Goal: Transaction & Acquisition: Purchase product/service

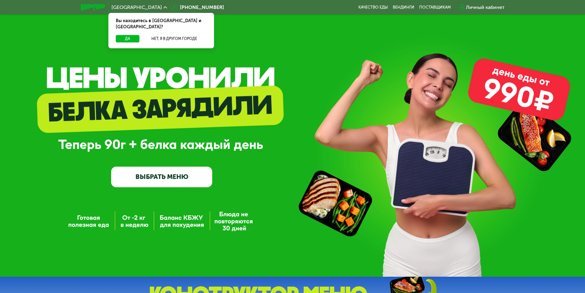
click at [165, 180] on link "ВЫБРАТЬ МЕНЮ" at bounding box center [161, 177] width 101 height 20
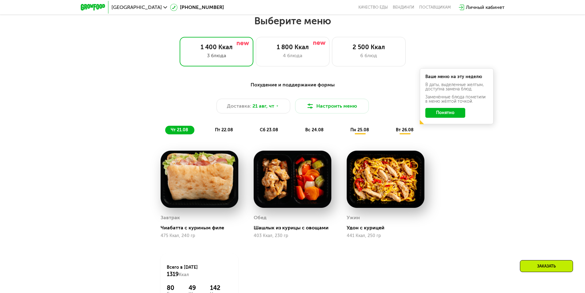
scroll to position [332, 0]
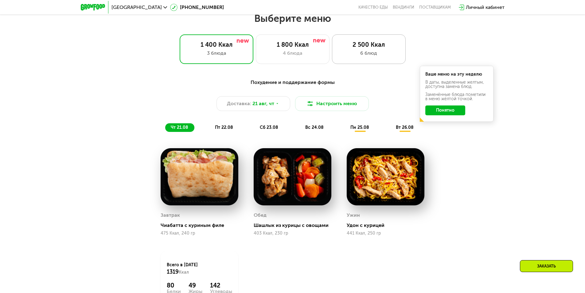
click at [380, 55] on div "6 блюд" at bounding box center [369, 52] width 61 height 7
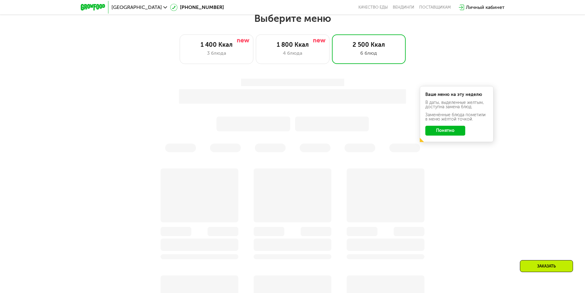
click at [452, 134] on button "Понятно" at bounding box center [446, 131] width 40 height 10
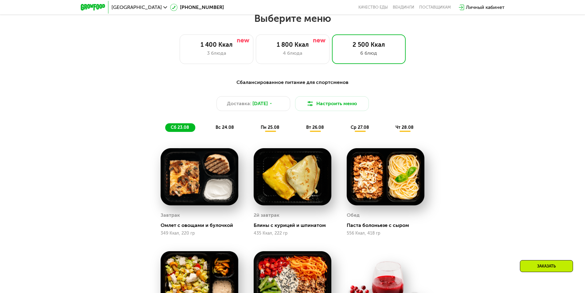
click at [271, 128] on span "пн 25.08" at bounding box center [270, 127] width 19 height 5
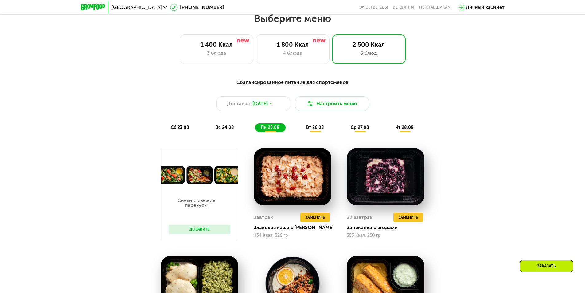
click at [184, 128] on span "сб 23.08" at bounding box center [180, 127] width 18 height 5
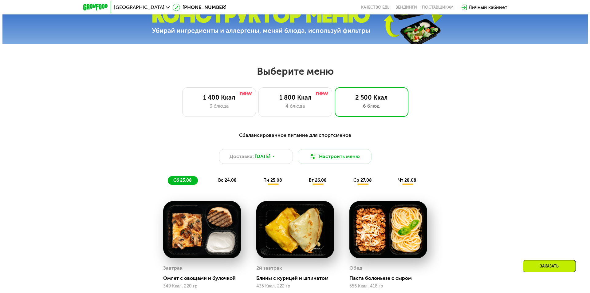
scroll to position [270, 0]
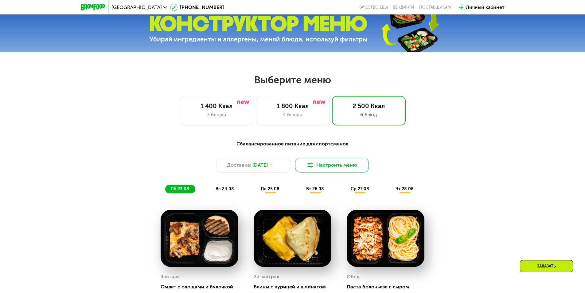
click at [335, 169] on button "Настроить меню" at bounding box center [332, 165] width 74 height 15
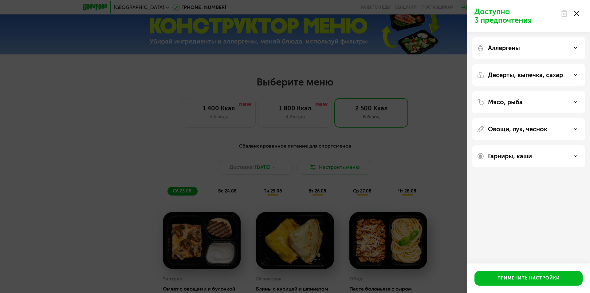
click at [525, 49] on div "Аллергены" at bounding box center [528, 47] width 103 height 7
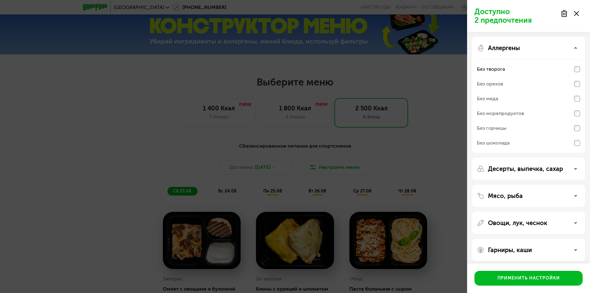
click at [557, 185] on div "Десерты, выпечка, сахар" at bounding box center [528, 196] width 113 height 22
click at [556, 170] on p "Десерты, выпечка, сахар" at bounding box center [525, 168] width 75 height 7
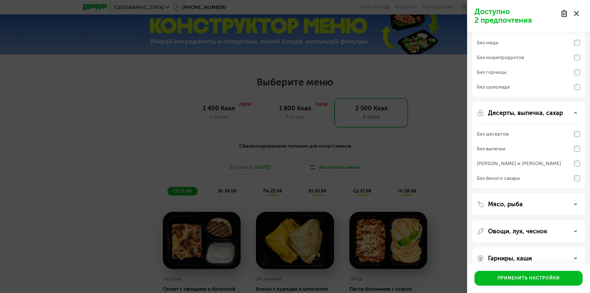
scroll to position [68, 0]
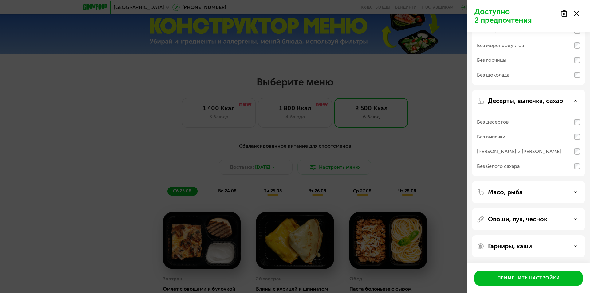
click at [558, 247] on div "Гарниры, каши" at bounding box center [528, 245] width 103 height 7
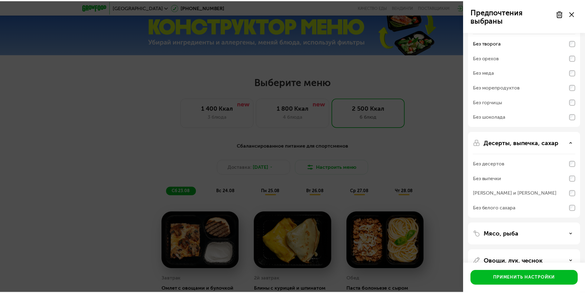
scroll to position [31, 0]
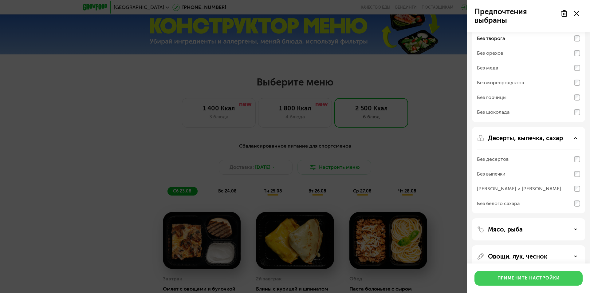
click at [547, 283] on button "Применить настройки" at bounding box center [528, 278] width 108 height 15
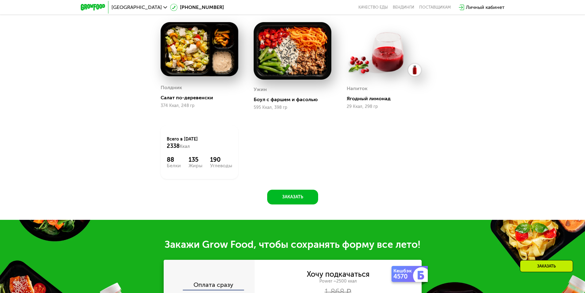
scroll to position [411, 0]
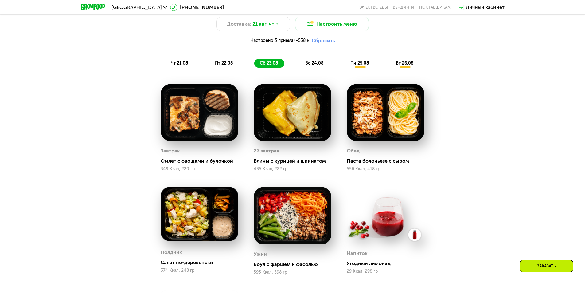
click at [311, 63] on span "вс 24.08" at bounding box center [314, 63] width 18 height 5
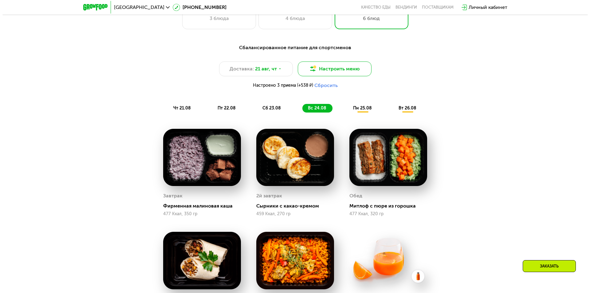
scroll to position [350, 0]
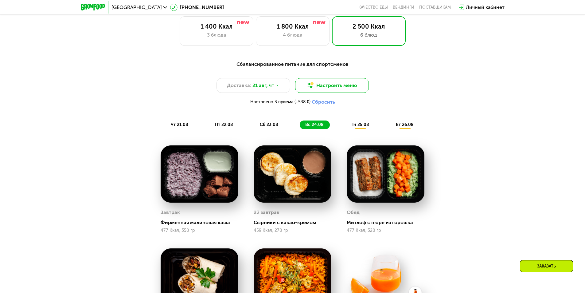
click at [337, 82] on button "Настроить меню" at bounding box center [332, 85] width 74 height 15
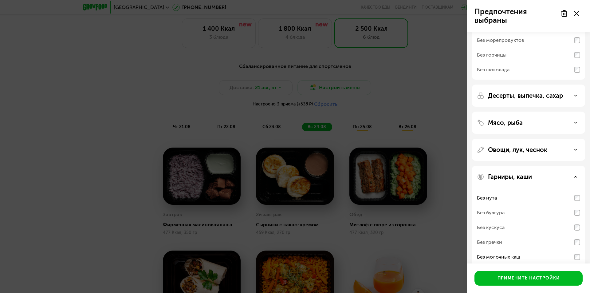
scroll to position [83, 0]
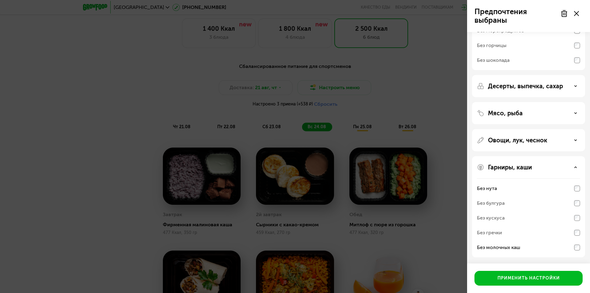
click at [416, 101] on div "Предпочтения выбраны Аллергены Без творога Без орехов Без меда Без морепродукто…" at bounding box center [295, 146] width 590 height 293
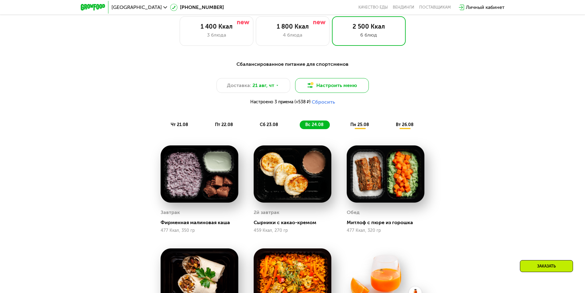
click at [356, 89] on button "Настроить меню" at bounding box center [332, 85] width 74 height 15
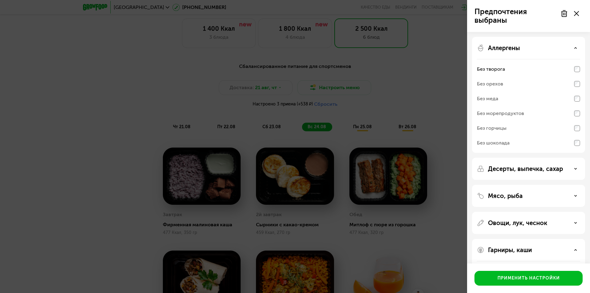
click at [521, 170] on p "Десерты, выпечка, сахар" at bounding box center [525, 168] width 75 height 7
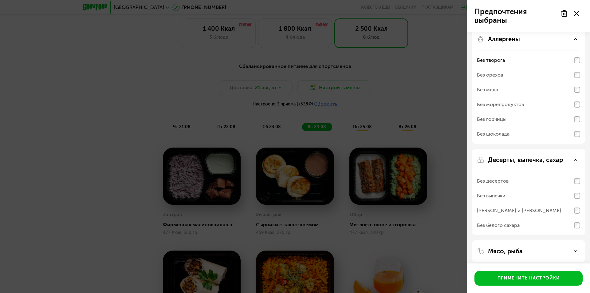
scroll to position [31, 0]
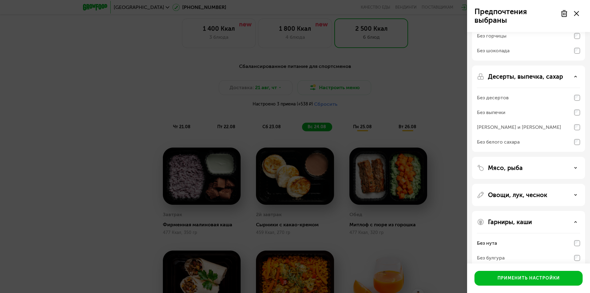
click at [510, 168] on p "Мясо, рыба" at bounding box center [505, 167] width 35 height 7
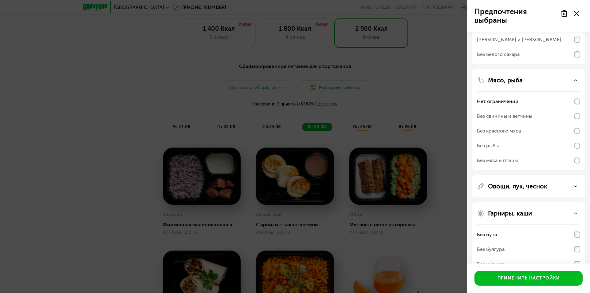
scroll to position [184, 0]
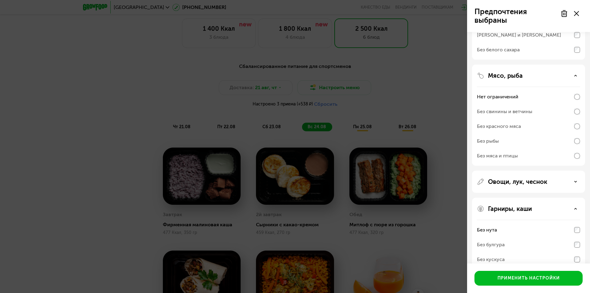
click at [509, 198] on div "Овощи, лук, чеснок" at bounding box center [528, 248] width 113 height 101
click at [510, 180] on p "Овощи, лук, чеснок" at bounding box center [517, 181] width 59 height 7
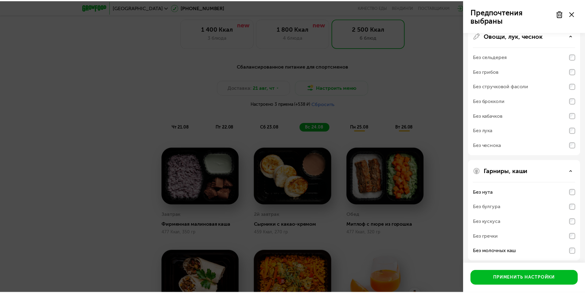
scroll to position [334, 0]
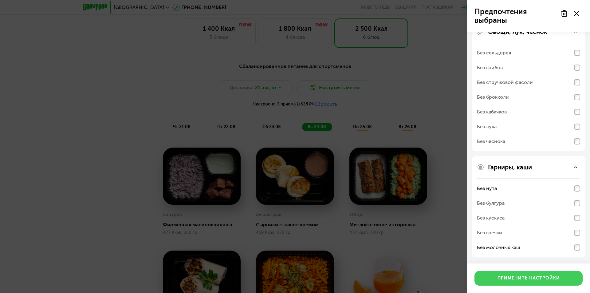
click at [497, 278] on button "Применить настройки" at bounding box center [528, 278] width 108 height 15
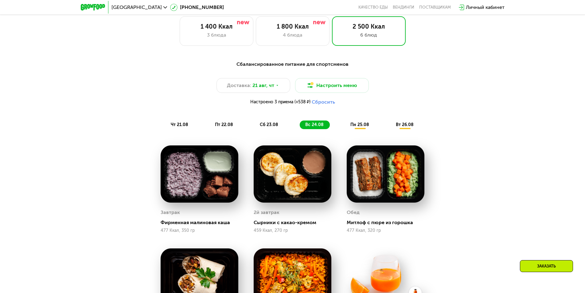
click at [361, 124] on span "пн 25.08" at bounding box center [360, 124] width 19 height 5
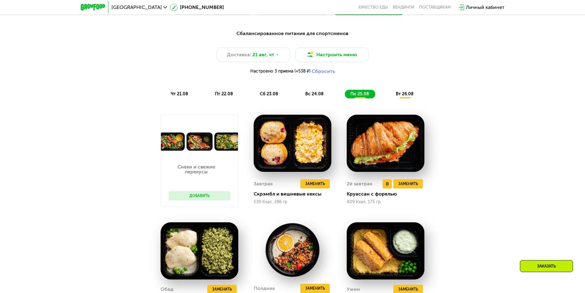
scroll to position [411, 0]
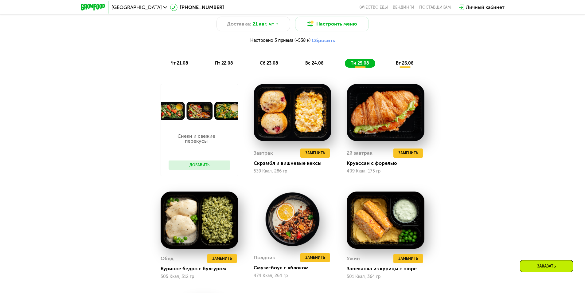
click at [202, 166] on button "Добавить" at bounding box center [200, 164] width 62 height 9
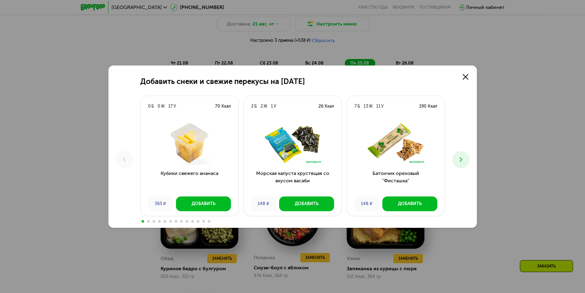
click at [463, 158] on icon at bounding box center [461, 159] width 7 height 7
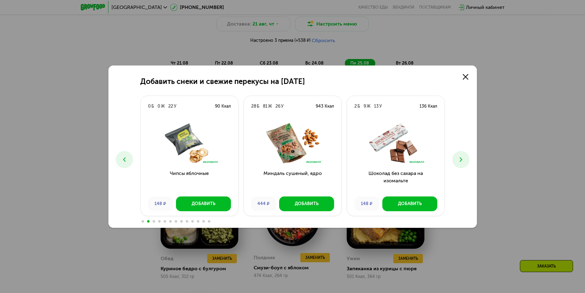
click at [463, 158] on icon at bounding box center [461, 159] width 7 height 7
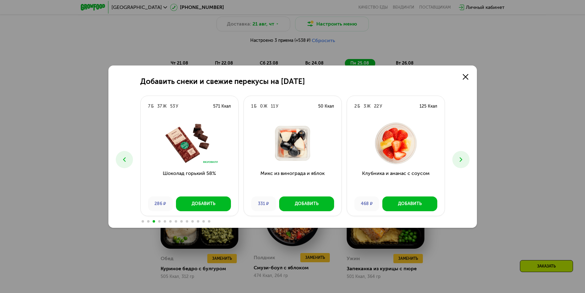
click at [463, 158] on icon at bounding box center [461, 159] width 7 height 7
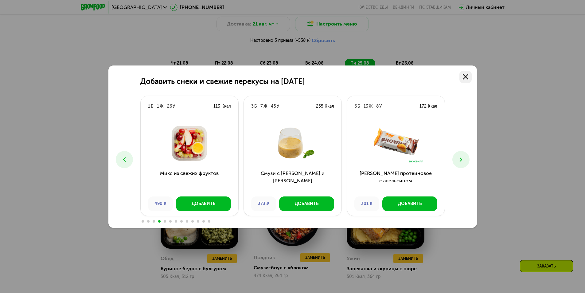
click at [462, 75] on link at bounding box center [466, 77] width 12 height 12
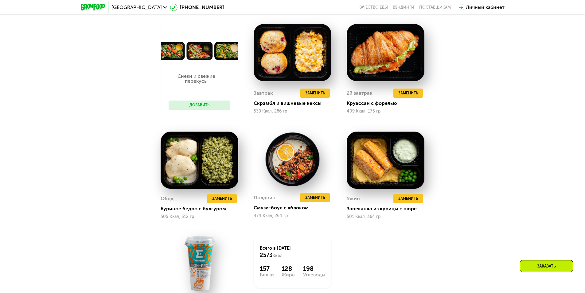
scroll to position [473, 0]
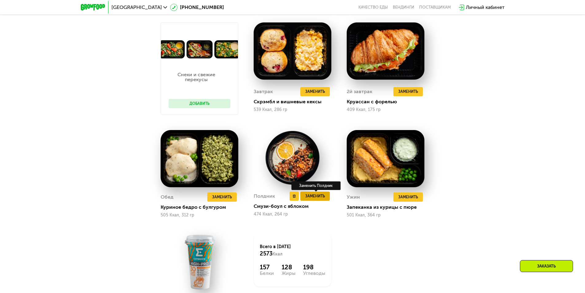
click at [317, 199] on span "Заменить" at bounding box center [315, 196] width 20 height 6
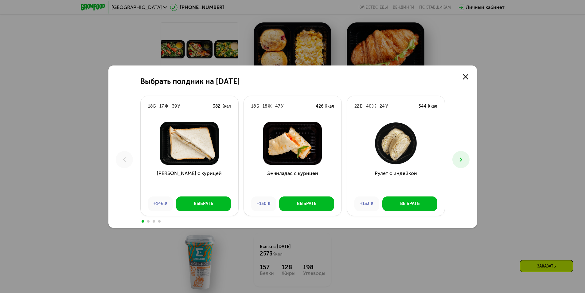
click at [469, 159] on button at bounding box center [461, 159] width 17 height 17
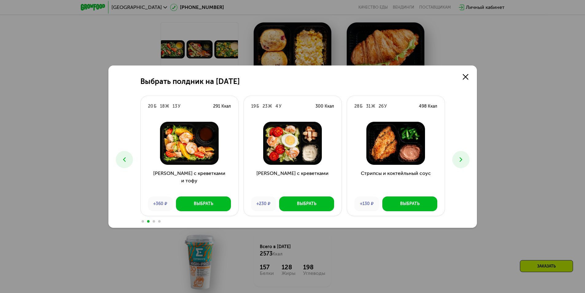
click at [462, 158] on icon at bounding box center [461, 159] width 7 height 7
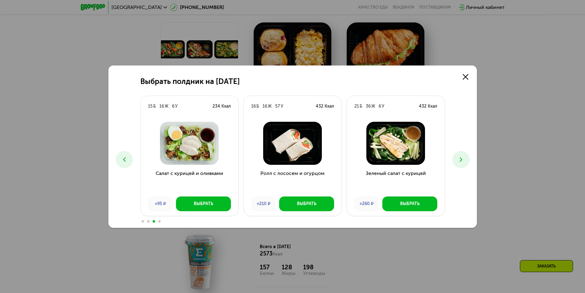
click at [462, 160] on icon at bounding box center [461, 159] width 7 height 7
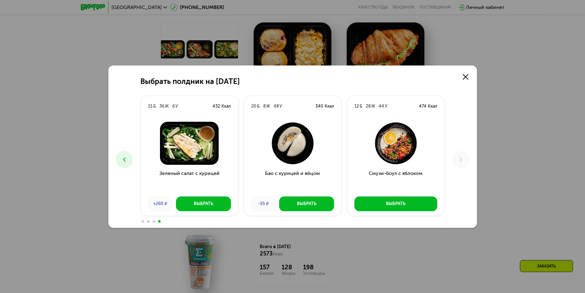
click at [122, 161] on icon at bounding box center [124, 159] width 7 height 7
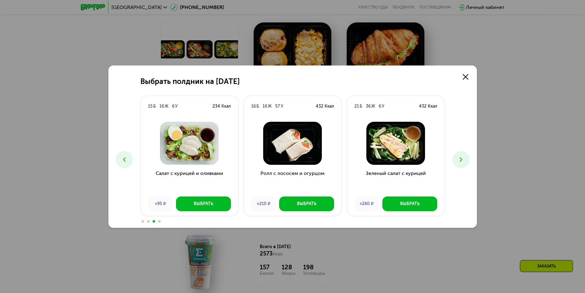
click at [122, 161] on icon at bounding box center [124, 159] width 7 height 7
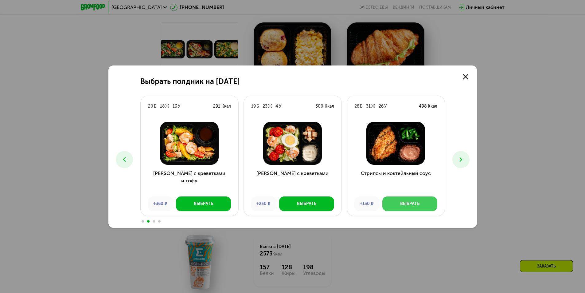
click at [417, 206] on div "Выбрать" at bounding box center [409, 204] width 19 height 6
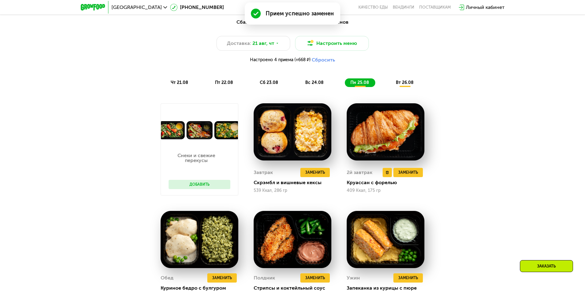
scroll to position [381, 0]
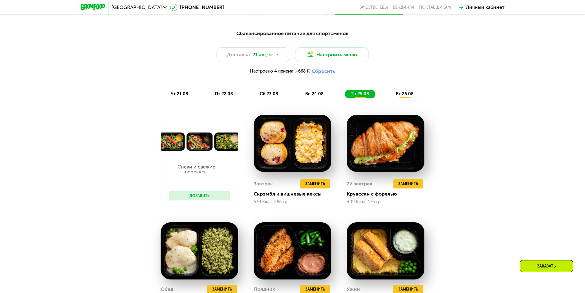
click at [408, 92] on div "вт 26.08" at bounding box center [405, 94] width 29 height 9
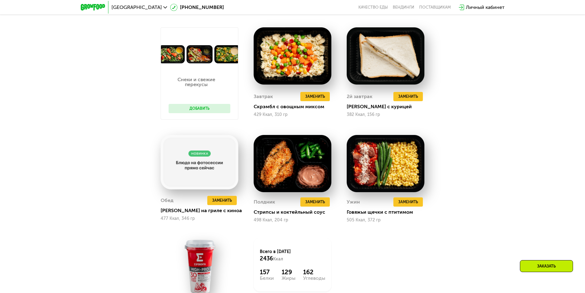
scroll to position [473, 0]
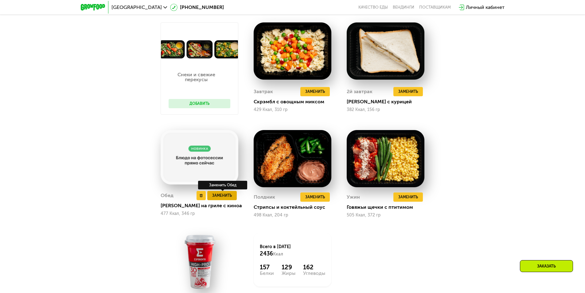
click at [214, 197] on span "Заменить" at bounding box center [222, 195] width 20 height 6
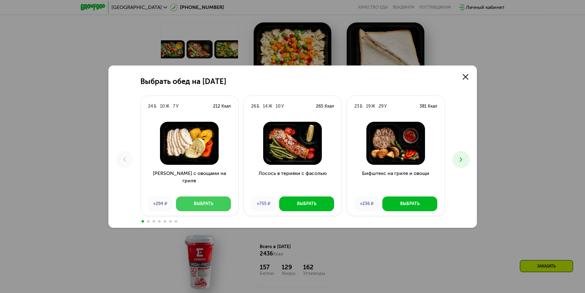
click at [200, 202] on div "Выбрать" at bounding box center [203, 204] width 19 height 6
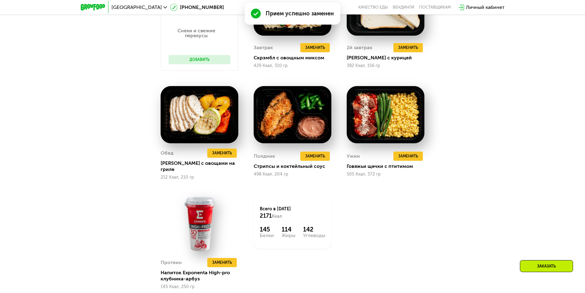
scroll to position [565, 0]
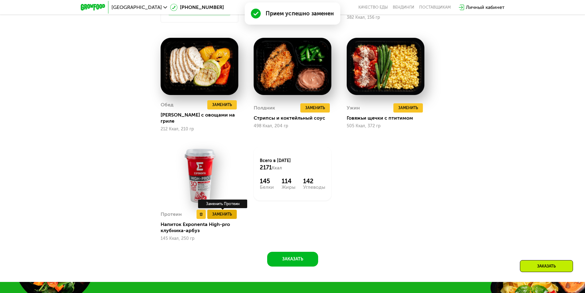
click at [222, 212] on span "Заменить" at bounding box center [222, 214] width 20 height 6
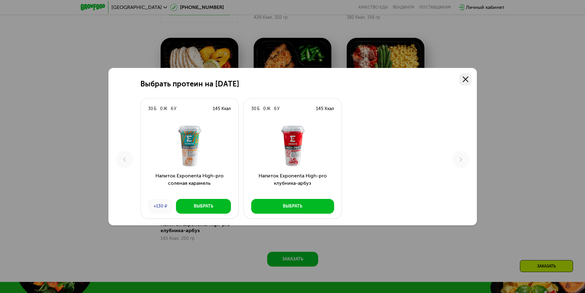
click at [469, 79] on link at bounding box center [466, 79] width 12 height 12
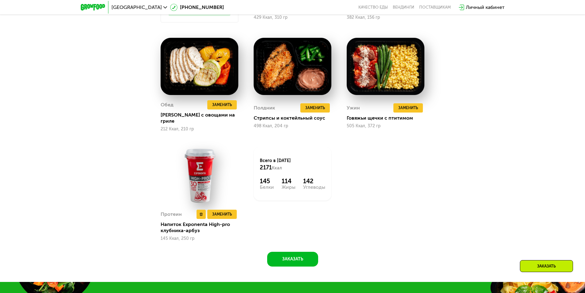
click at [192, 180] on img at bounding box center [200, 175] width 78 height 57
click at [220, 211] on span "Заменить" at bounding box center [222, 214] width 20 height 6
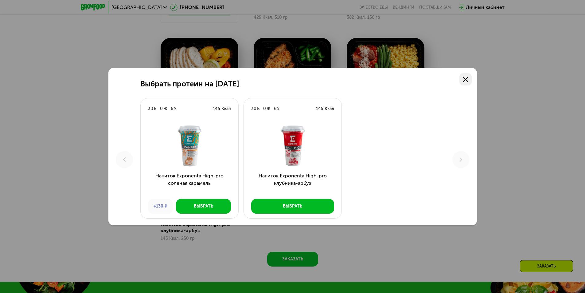
click at [467, 79] on icon at bounding box center [466, 80] width 6 height 6
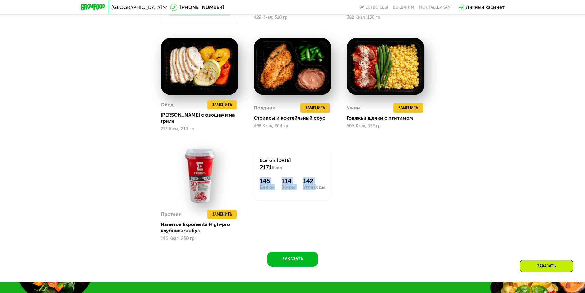
drag, startPoint x: 259, startPoint y: 180, endPoint x: 336, endPoint y: 183, distance: 76.9
click at [313, 180] on div "Всего в [DATE] 2171 Ккал 145 [DEMOGRAPHIC_DATA] 114 Жиры 142 Углеводы" at bounding box center [293, 173] width 78 height 53
drag, startPoint x: 258, startPoint y: 163, endPoint x: 277, endPoint y: 163, distance: 19.4
click at [277, 163] on div "Всего в [DATE] 2171 Ккал 145 [DEMOGRAPHIC_DATA] 114 Жиры 142 Углеводы" at bounding box center [293, 173] width 78 height 53
drag, startPoint x: 258, startPoint y: 178, endPoint x: 274, endPoint y: 178, distance: 16.3
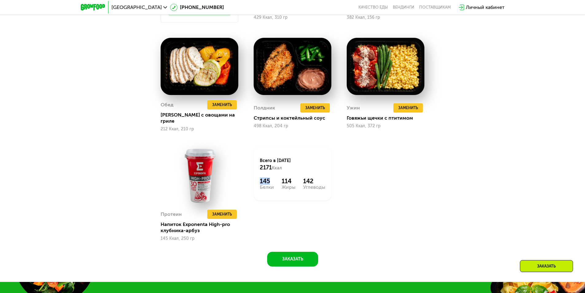
click at [274, 178] on div "Всего в [DATE] 2171 Ккал 145 [DEMOGRAPHIC_DATA] 114 Жиры 142 Углеводы" at bounding box center [293, 173] width 78 height 53
click at [461, 172] on div "Сбалансированное питание для спортсменов Доставка: [DATE] Настроить меню Настро…" at bounding box center [293, 54] width 379 height 425
drag, startPoint x: 259, startPoint y: 178, endPoint x: 280, endPoint y: 176, distance: 20.9
click at [279, 177] on div "Всего в [DATE] 2171 Ккал 145 [DEMOGRAPHIC_DATA] 114 Жиры 142 Углеводы" at bounding box center [293, 173] width 78 height 53
click at [447, 147] on div "Сбалансированное питание для спортсменов Доставка: [DATE] Настроить меню Настро…" at bounding box center [293, 54] width 379 height 425
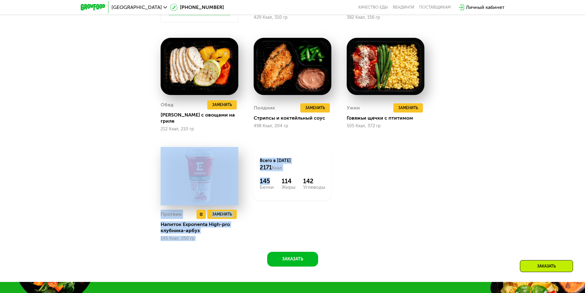
drag, startPoint x: 270, startPoint y: 175, endPoint x: 209, endPoint y: 166, distance: 62.3
click at [220, 171] on div "Снеки и свежие перекусы Добавить Завтрак Удалить Завтрак Заменить Заменить Завт…" at bounding box center [293, 86] width 280 height 326
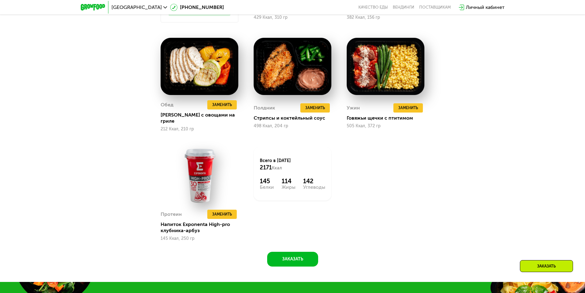
click at [423, 153] on div "Снеки и свежие перекусы Добавить Завтрак Удалить Завтрак Заменить Заменить Завт…" at bounding box center [293, 86] width 280 height 326
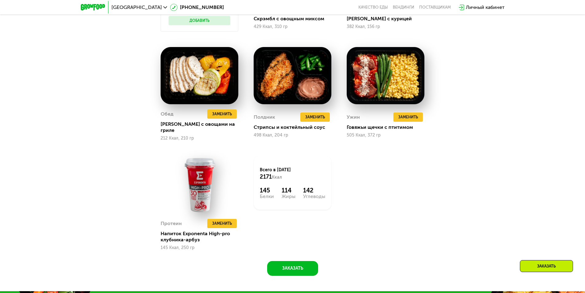
scroll to position [534, 0]
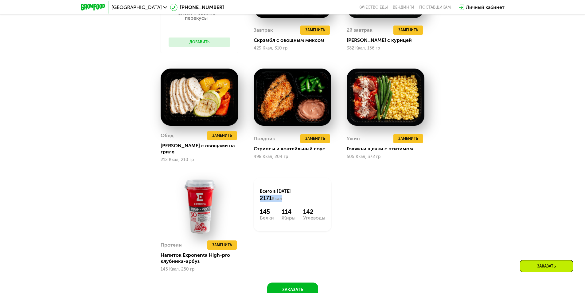
drag, startPoint x: 264, startPoint y: 194, endPoint x: 284, endPoint y: 193, distance: 19.7
click at [284, 193] on div "Всего в [DATE] 2171 Ккал" at bounding box center [292, 195] width 65 height 14
drag, startPoint x: 260, startPoint y: 207, endPoint x: 270, endPoint y: 207, distance: 9.5
click at [270, 208] on div "145" at bounding box center [267, 211] width 14 height 7
drag, startPoint x: 304, startPoint y: 208, endPoint x: 325, endPoint y: 208, distance: 20.6
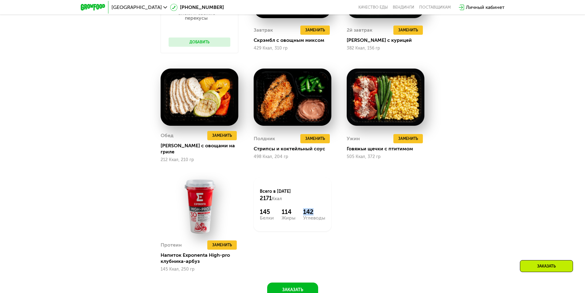
click at [324, 208] on div "142" at bounding box center [314, 211] width 22 height 7
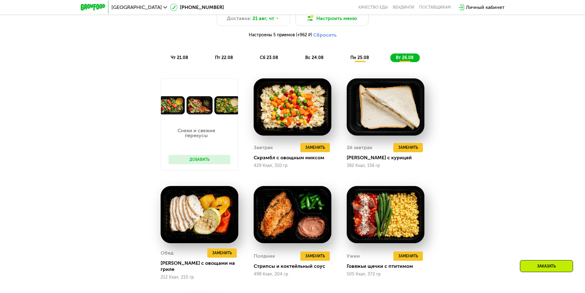
scroll to position [565, 0]
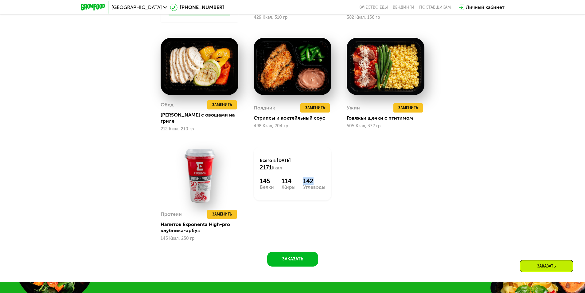
drag, startPoint x: 286, startPoint y: 179, endPoint x: 299, endPoint y: 178, distance: 13.0
click at [299, 178] on div "145 Белки 114 Жиры 142 Углеводы" at bounding box center [292, 183] width 65 height 12
click at [390, 180] on div "Снеки и свежие перекусы Добавить Завтрак Удалить Завтрак Заменить Заменить Завт…" at bounding box center [293, 86] width 280 height 326
drag, startPoint x: 258, startPoint y: 177, endPoint x: 272, endPoint y: 175, distance: 14.2
click at [272, 175] on div "Всего в [DATE] 2171 Ккал 145 [DEMOGRAPHIC_DATA] 114 Жиры 142 Углеводы" at bounding box center [293, 173] width 78 height 53
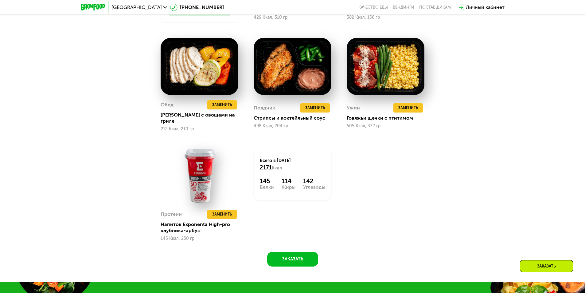
click at [458, 174] on div "Сбалансированное питание для спортсменов Доставка: [DATE] Настроить меню Настро…" at bounding box center [293, 54] width 379 height 425
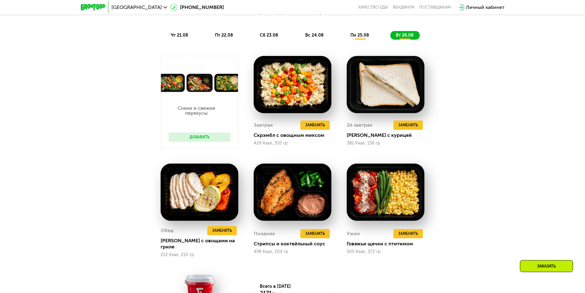
scroll to position [473, 0]
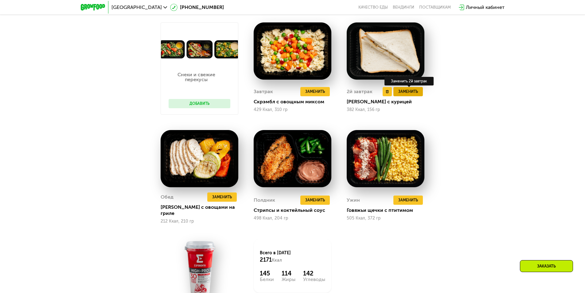
click at [418, 96] on button "Заменить" at bounding box center [408, 91] width 29 height 9
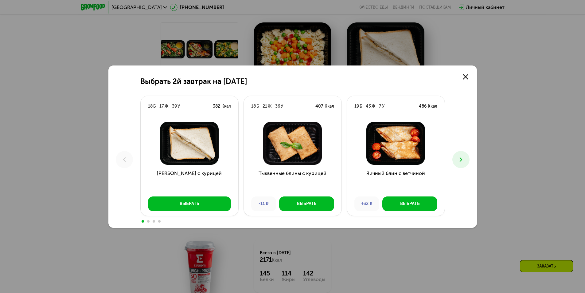
click at [462, 157] on icon at bounding box center [461, 159] width 7 height 7
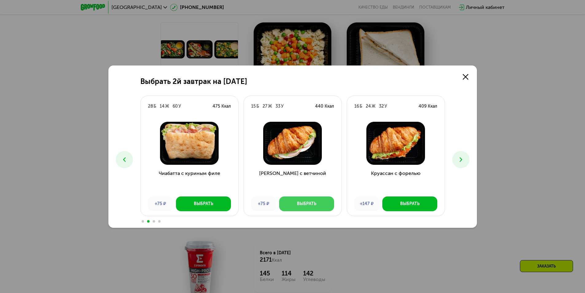
click at [320, 206] on button "Выбрать" at bounding box center [306, 203] width 55 height 15
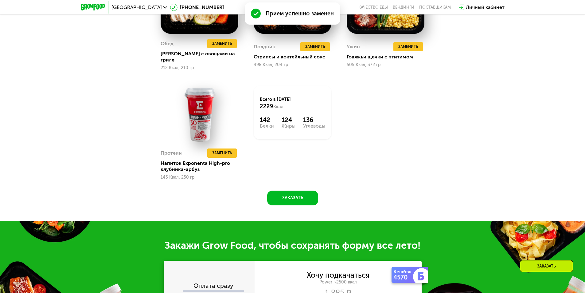
scroll to position [626, 0]
drag, startPoint x: 259, startPoint y: 101, endPoint x: 278, endPoint y: 99, distance: 19.2
click at [278, 99] on div "Всего в [DATE] 2229 Ккал 142 Белки 124 Жиры 136 Углеводы" at bounding box center [293, 111] width 78 height 53
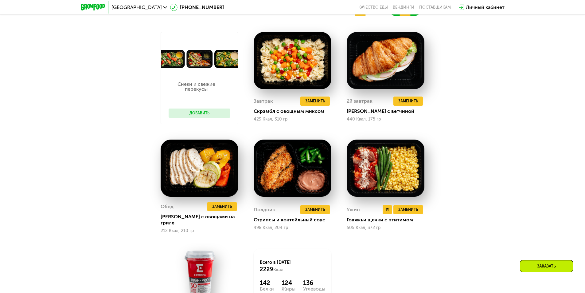
scroll to position [442, 0]
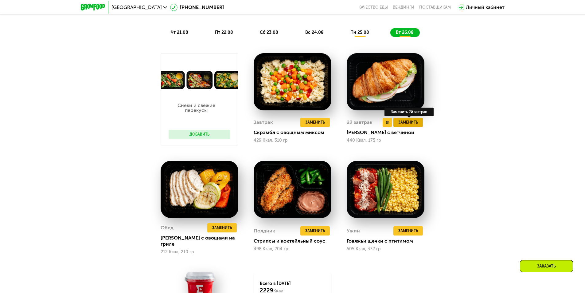
click at [406, 122] on span "Заменить" at bounding box center [409, 122] width 20 height 6
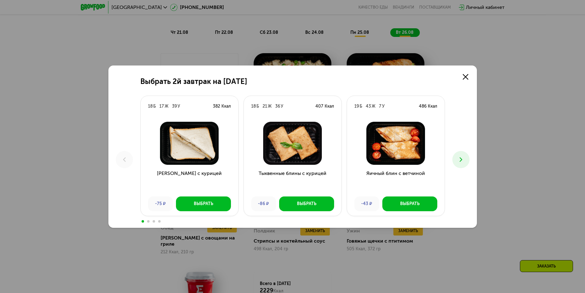
click at [463, 155] on button at bounding box center [461, 159] width 17 height 17
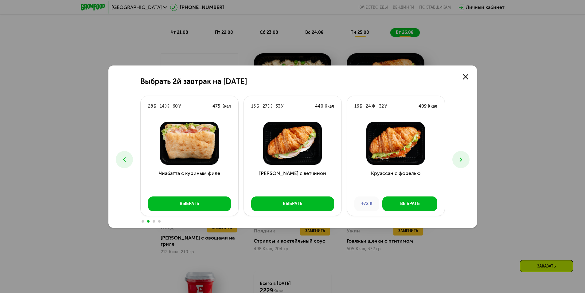
click at [463, 156] on icon at bounding box center [461, 159] width 7 height 7
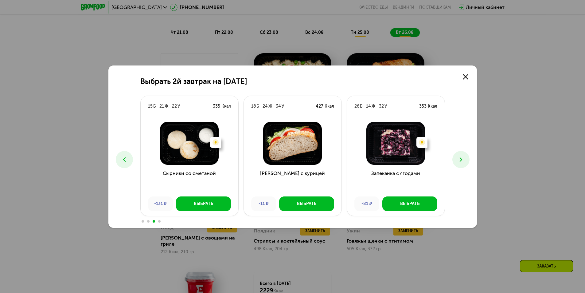
click at [126, 159] on icon at bounding box center [124, 159] width 7 height 7
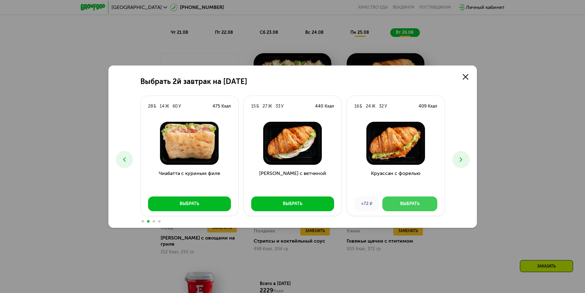
click at [407, 205] on div "Выбрать" at bounding box center [409, 204] width 19 height 6
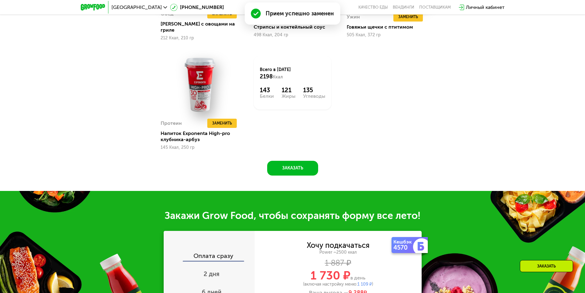
scroll to position [657, 0]
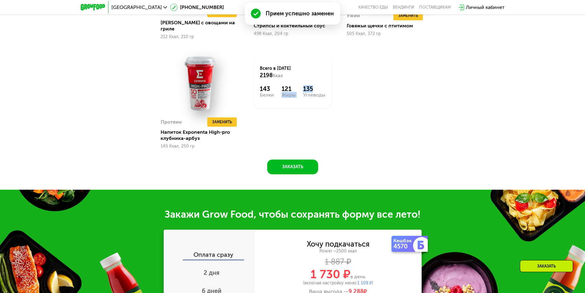
drag, startPoint x: 317, startPoint y: 83, endPoint x: 323, endPoint y: 86, distance: 6.3
click at [322, 85] on div "143 Белки 121 Жиры 135 Углеводы" at bounding box center [292, 91] width 65 height 12
click at [325, 87] on div "135" at bounding box center [314, 88] width 22 height 7
drag, startPoint x: 320, startPoint y: 86, endPoint x: 310, endPoint y: 81, distance: 11.4
click at [308, 81] on div "Всего в [DATE] 2198 Ккал 143 Белки 121 Жиры 135 Углеводы" at bounding box center [293, 81] width 78 height 53
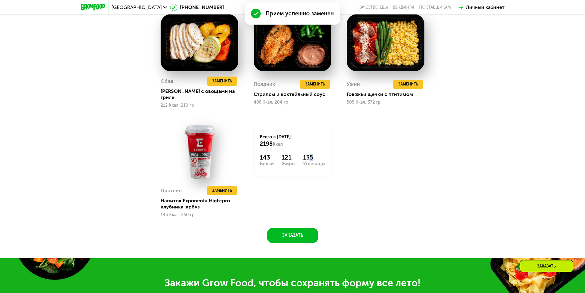
scroll to position [534, 0]
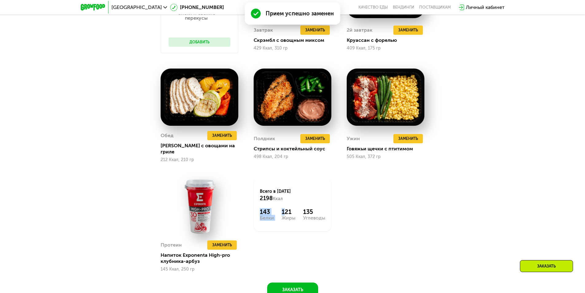
drag, startPoint x: 267, startPoint y: 205, endPoint x: 352, endPoint y: 194, distance: 85.8
click at [293, 202] on div "Всего в [DATE] 2198 Ккал 143 Белки 121 Жиры 135 Углеводы" at bounding box center [293, 204] width 78 height 53
click at [391, 194] on div "Снеки и свежие перекусы Добавить Завтрак Удалить Завтрак Заменить Заменить Завт…" at bounding box center [293, 116] width 280 height 326
drag, startPoint x: 260, startPoint y: 207, endPoint x: 294, endPoint y: 205, distance: 34.2
click at [276, 204] on div "Всего в [DATE] 2198 Ккал 143 Белки 121 Жиры 135 Углеводы" at bounding box center [293, 204] width 78 height 53
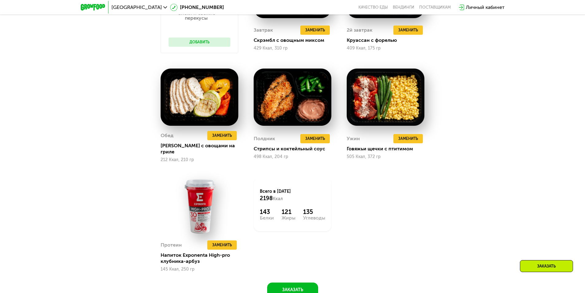
drag, startPoint x: 420, startPoint y: 201, endPoint x: 308, endPoint y: 205, distance: 111.9
click at [418, 201] on div "Снеки и свежие перекусы Добавить Завтрак Удалить Завтрак Заменить Заменить Завт…" at bounding box center [293, 116] width 280 height 326
drag, startPoint x: 307, startPoint y: 205, endPoint x: 310, endPoint y: 205, distance: 3.4
click at [321, 204] on div "Всего в [DATE] 2198 Ккал 143 Белки 121 Жиры 135 Углеводы" at bounding box center [293, 204] width 78 height 53
drag, startPoint x: 271, startPoint y: 206, endPoint x: 307, endPoint y: 201, distance: 36.0
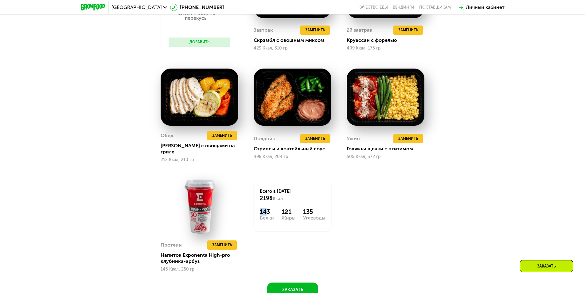
click at [269, 206] on div "Всего в [DATE] 2198 Ккал 143 Белки 121 Жиры 135 Углеводы" at bounding box center [293, 204] width 78 height 53
drag, startPoint x: 327, startPoint y: 203, endPoint x: 318, endPoint y: 204, distance: 8.6
click at [313, 204] on div "Всего в [DATE] 2198 Ккал 143 Белки 121 Жиры 135 Углеводы" at bounding box center [293, 204] width 78 height 53
click at [405, 196] on div "Снеки и свежие перекусы Добавить Завтрак Удалить Завтрак Заменить Заменить Завт…" at bounding box center [293, 116] width 280 height 326
drag, startPoint x: 308, startPoint y: 204, endPoint x: 359, endPoint y: 197, distance: 51.2
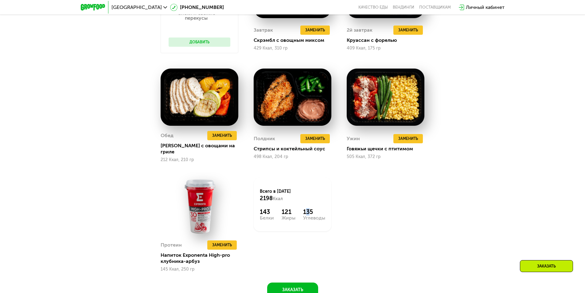
click at [319, 208] on div "135" at bounding box center [314, 211] width 22 height 7
drag, startPoint x: 258, startPoint y: 196, endPoint x: 277, endPoint y: 193, distance: 18.6
click at [277, 193] on div "Всего в [DATE] 2198 Ккал 143 Белки 121 Жиры 135 Углеводы" at bounding box center [293, 204] width 78 height 53
click at [425, 184] on div "Снеки и свежие перекусы Добавить Завтрак Удалить Завтрак Заменить Заменить Завт…" at bounding box center [293, 116] width 280 height 326
